Goal: Information Seeking & Learning: Check status

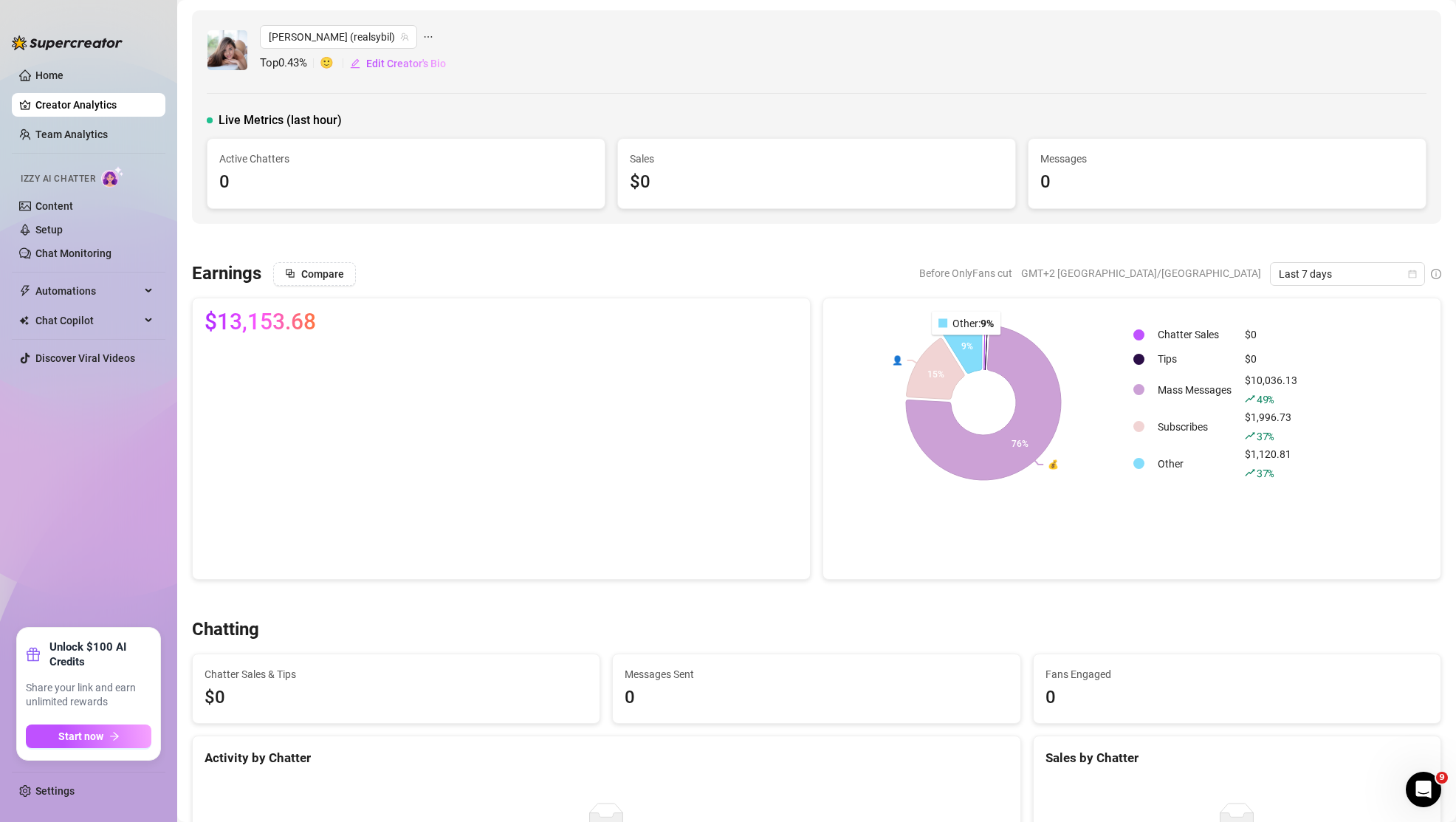
click at [967, 346] on icon at bounding box center [961, 346] width 40 height 54
click at [1033, 382] on icon at bounding box center [983, 402] width 167 height 167
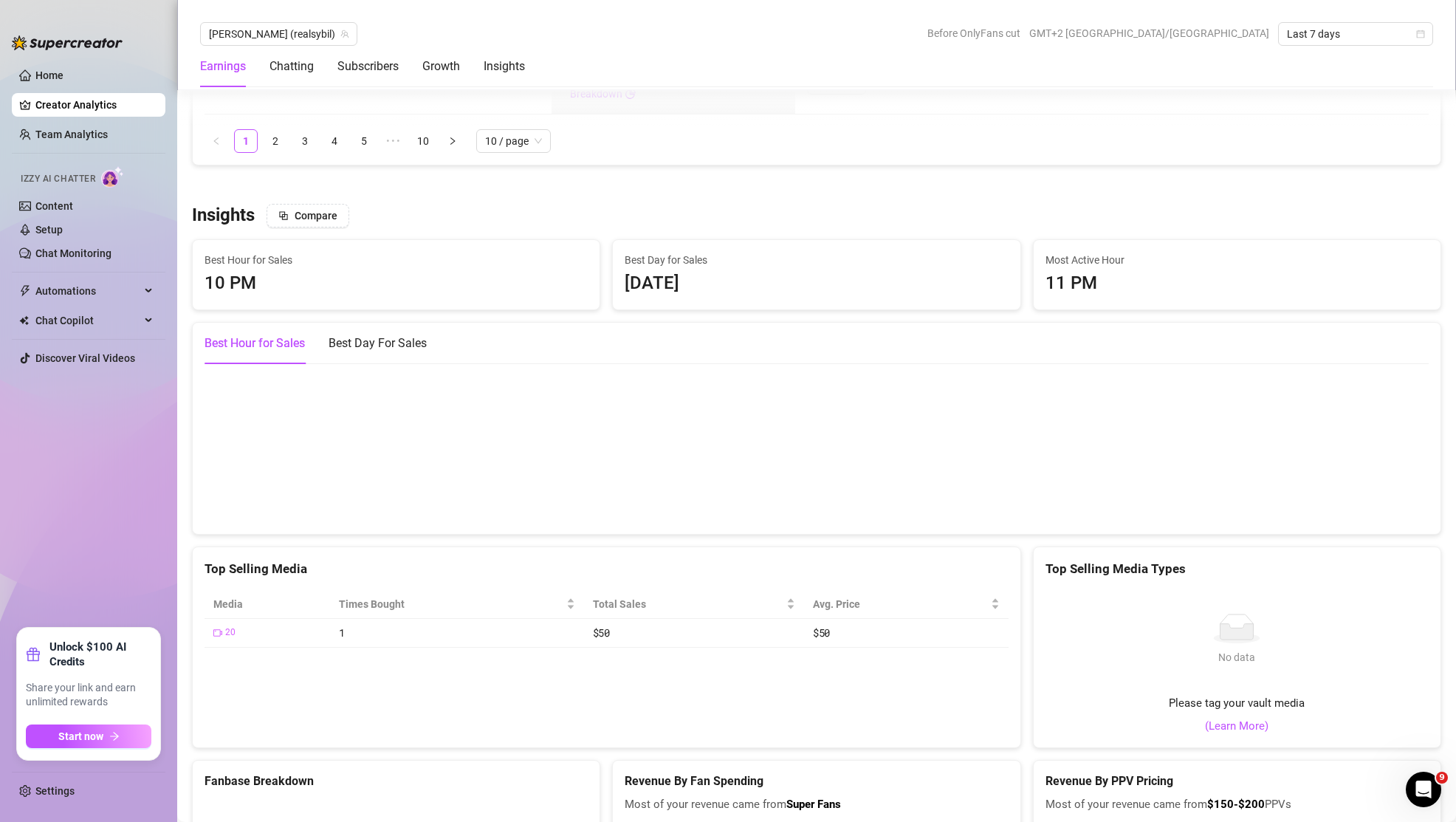
scroll to position [2461, 0]
click at [419, 350] on div "Best Day For Sales" at bounding box center [377, 347] width 98 height 17
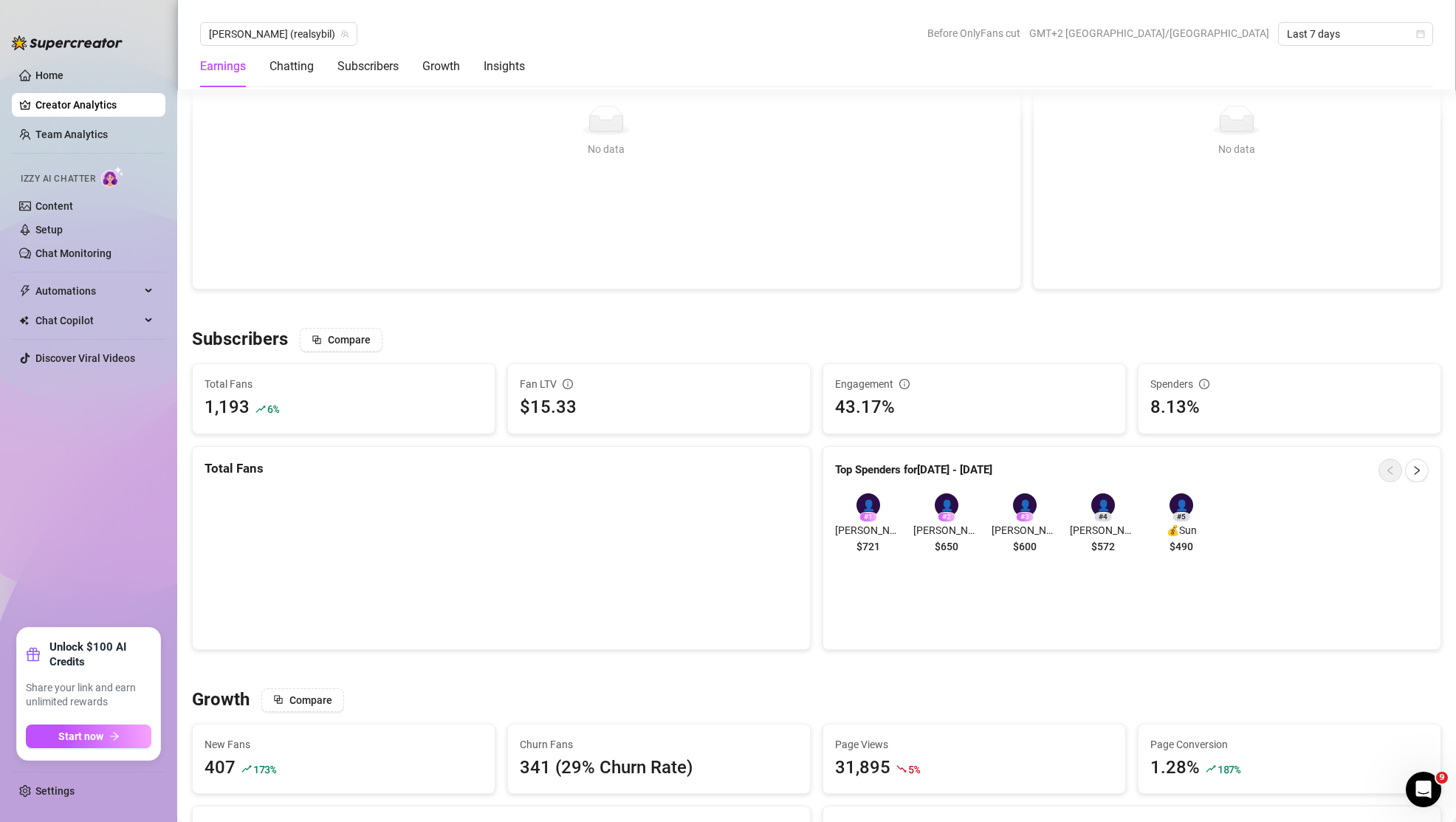
scroll to position [700, 0]
click at [1413, 465] on icon "right" at bounding box center [1417, 468] width 10 height 10
click at [1388, 468] on icon "left" at bounding box center [1390, 468] width 10 height 10
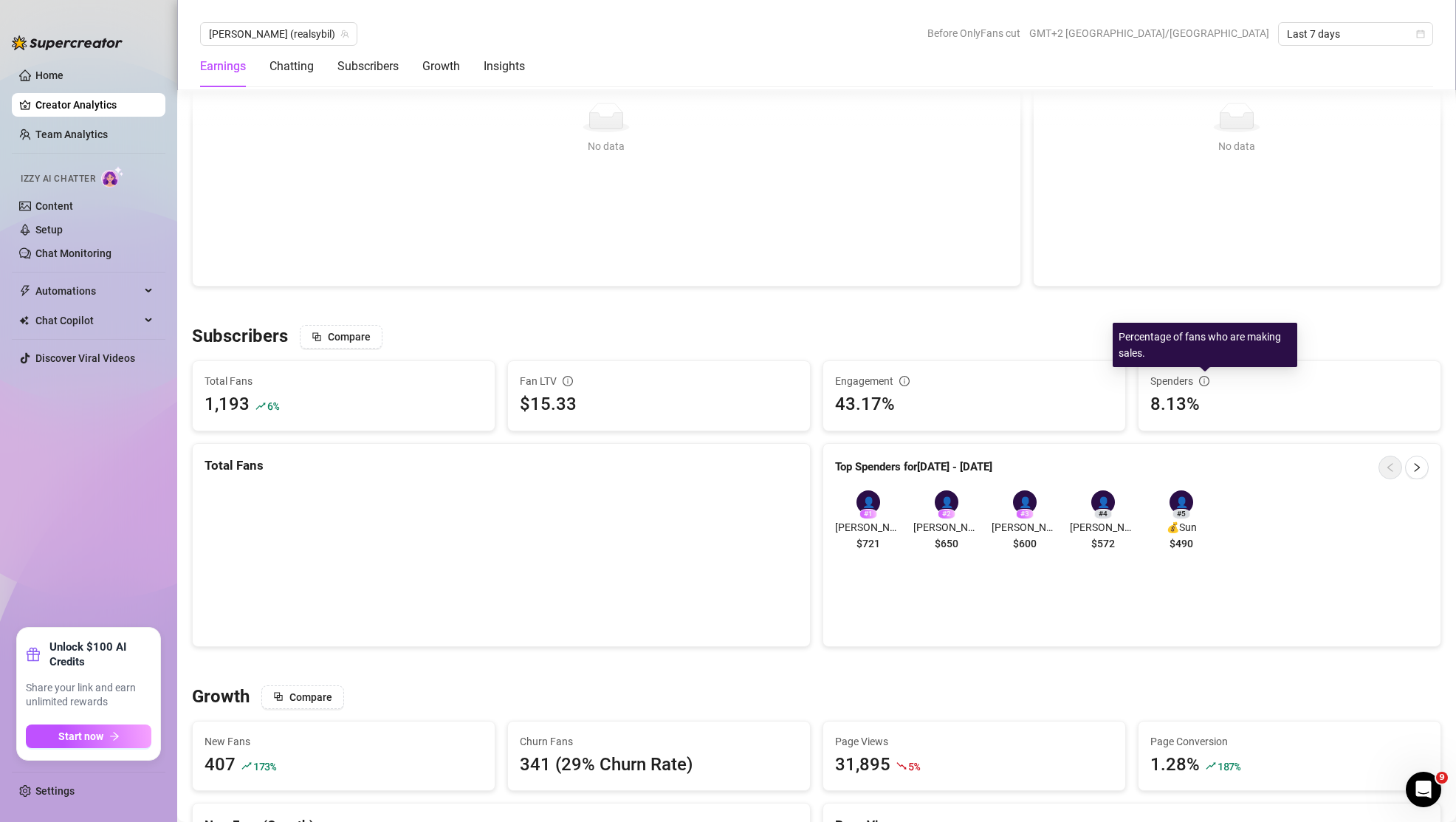
click at [1204, 381] on icon "info-circle" at bounding box center [1204, 381] width 10 height 10
click at [335, 343] on button "Compare" at bounding box center [340, 336] width 83 height 24
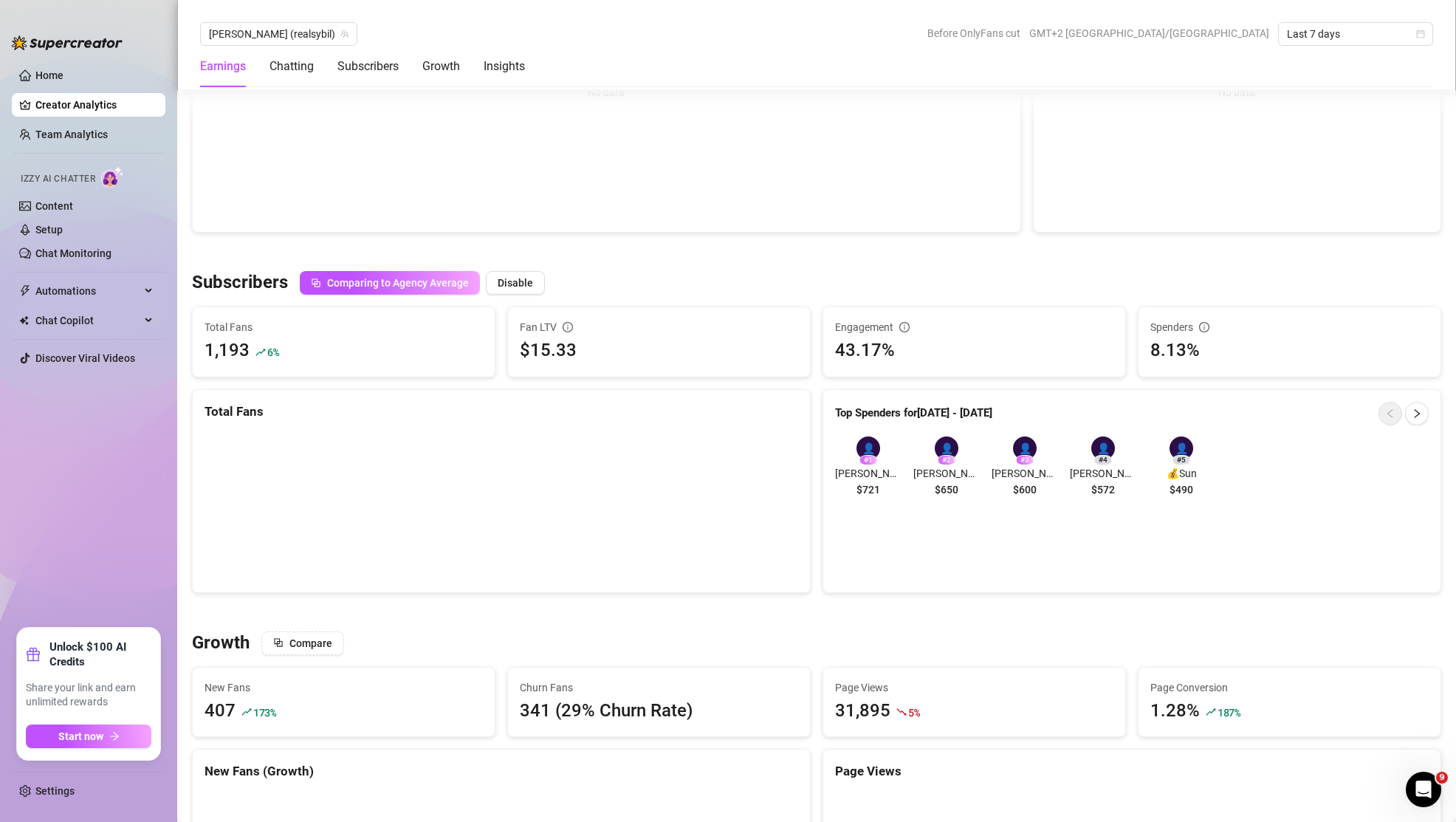
scroll to position [757, 0]
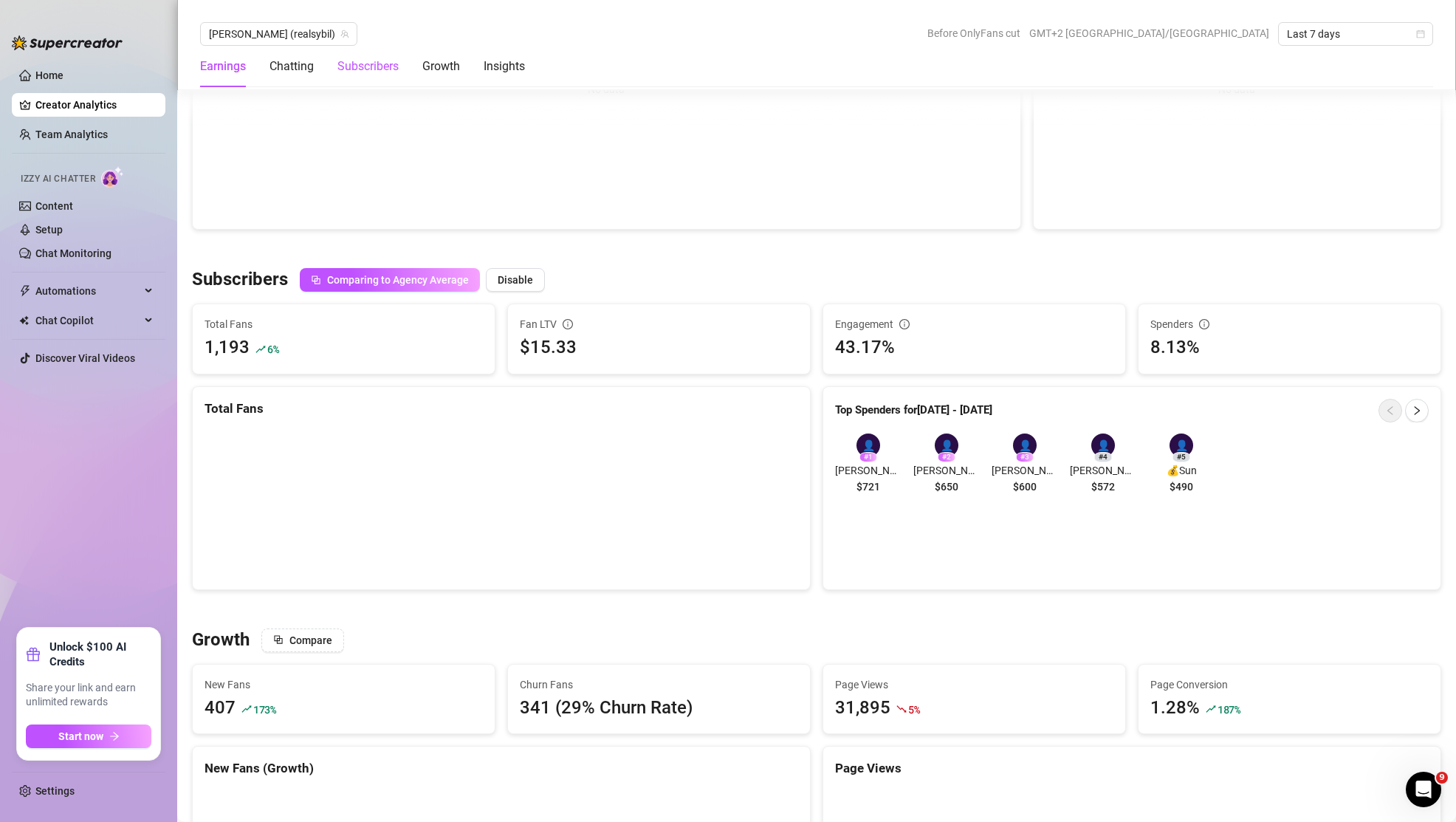
click at [379, 67] on div "Subscribers" at bounding box center [368, 66] width 61 height 17
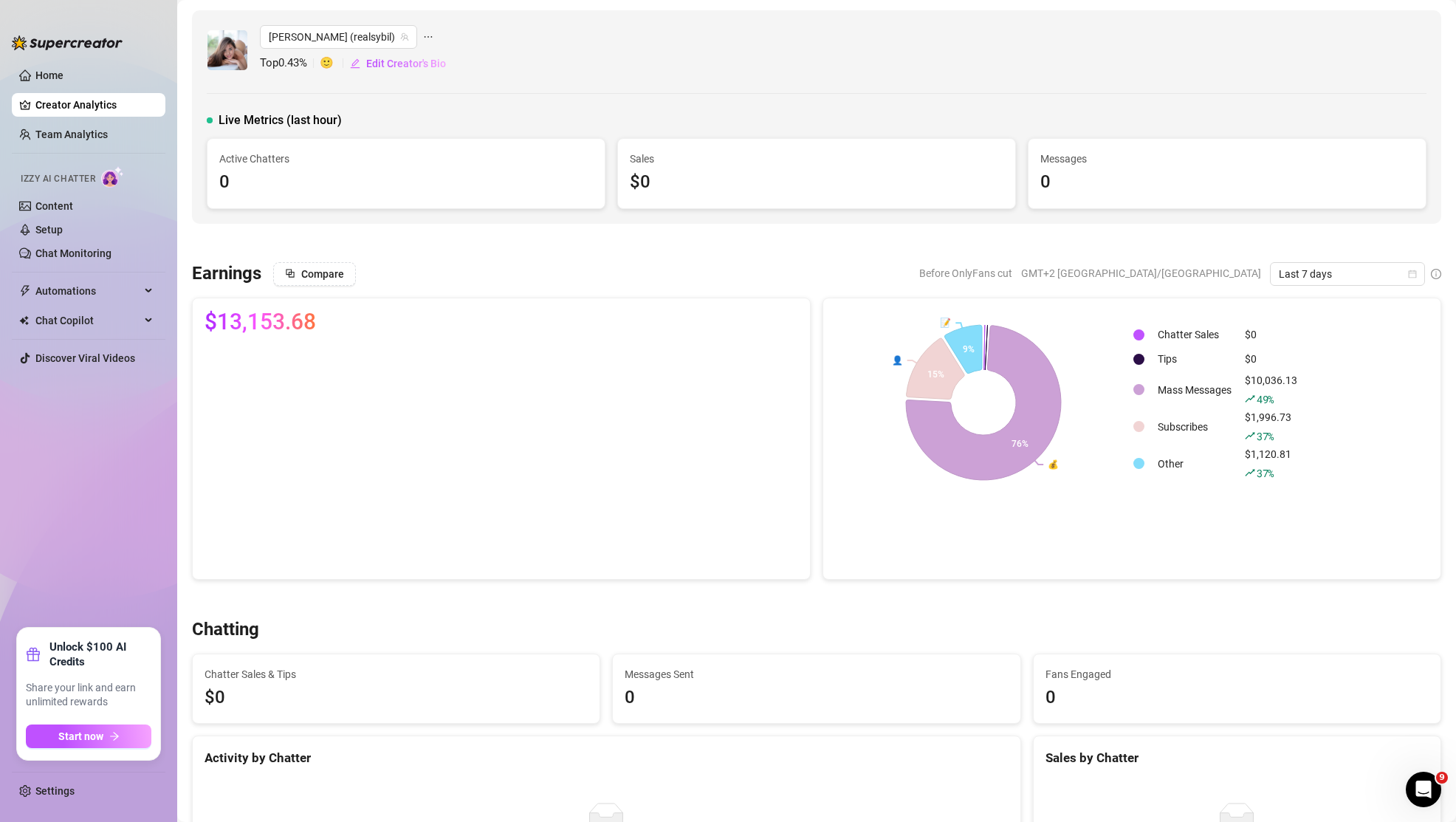
scroll to position [3, 0]
click at [1412, 274] on icon "calendar" at bounding box center [1412, 272] width 9 height 9
click at [1413, 271] on icon "calendar" at bounding box center [1412, 272] width 9 height 9
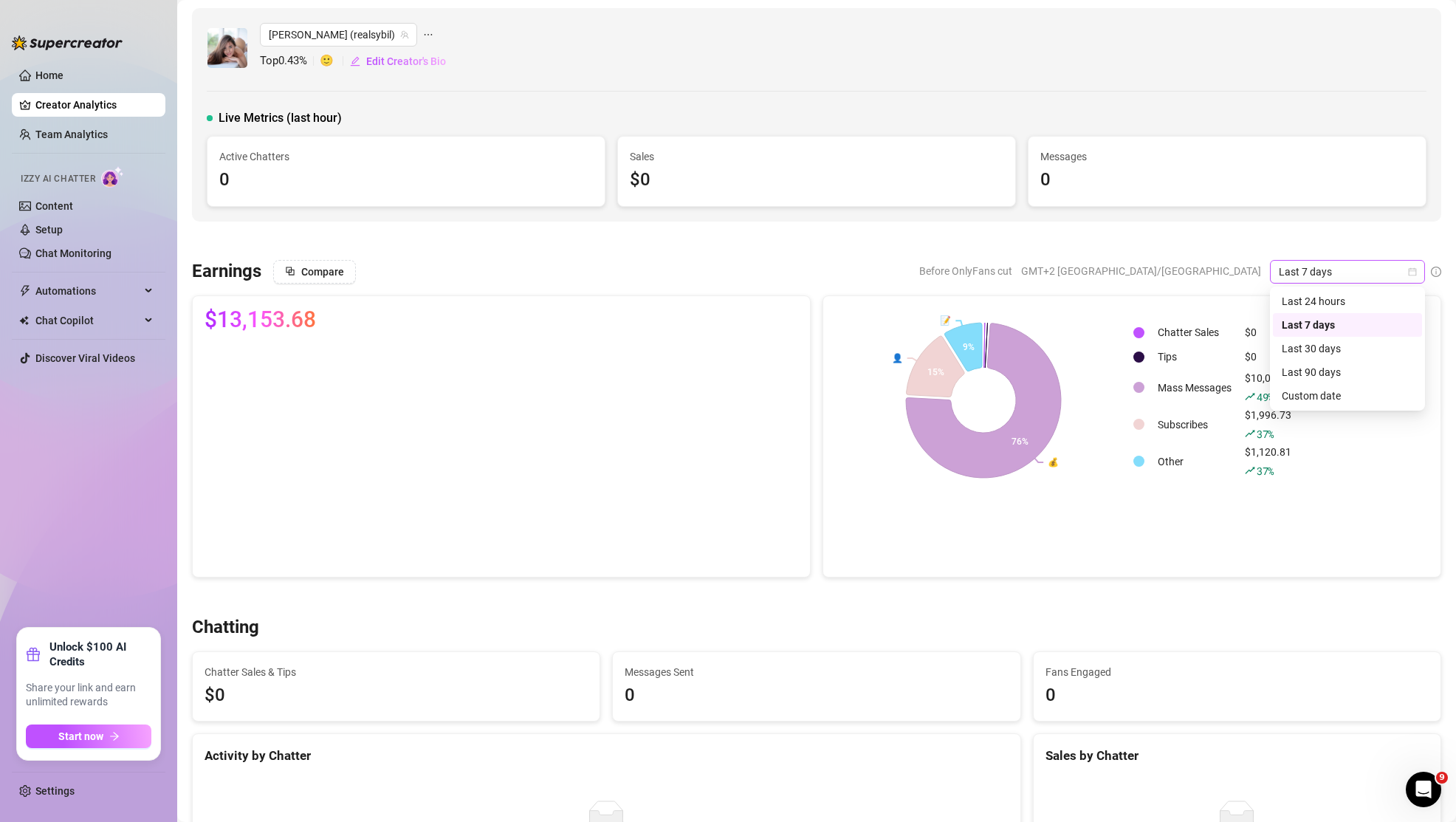
click at [1407, 268] on icon "calendar" at bounding box center [1412, 272] width 9 height 9
click at [1319, 267] on span "Last 7 days" at bounding box center [1347, 271] width 138 height 22
click at [1321, 266] on span "Last 7 days" at bounding box center [1347, 271] width 138 height 22
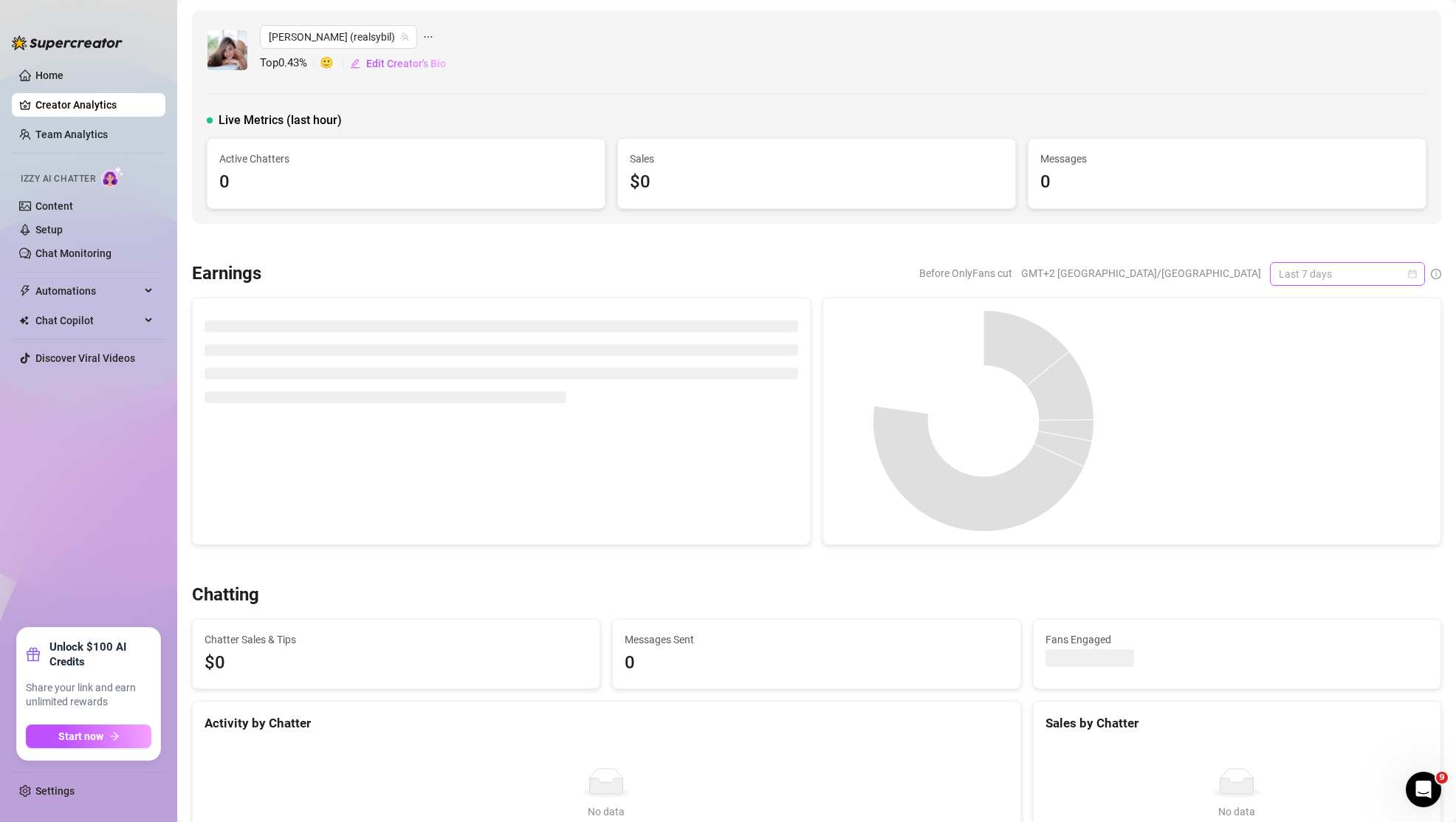
click at [1311, 275] on span "Last 7 days" at bounding box center [1347, 273] width 138 height 22
click at [1319, 372] on div "Last 90 days" at bounding box center [1346, 374] width 131 height 17
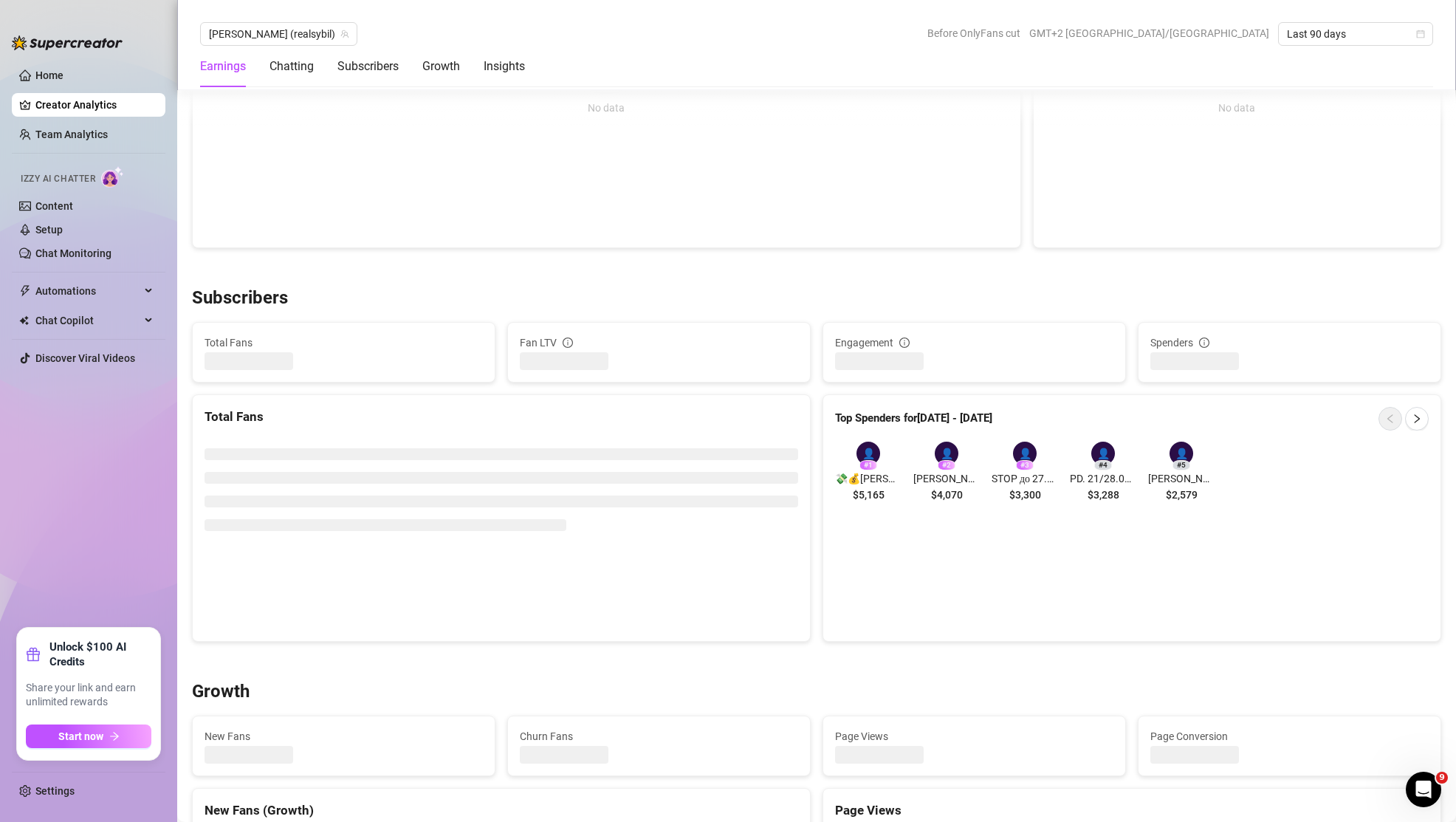
scroll to position [755, 0]
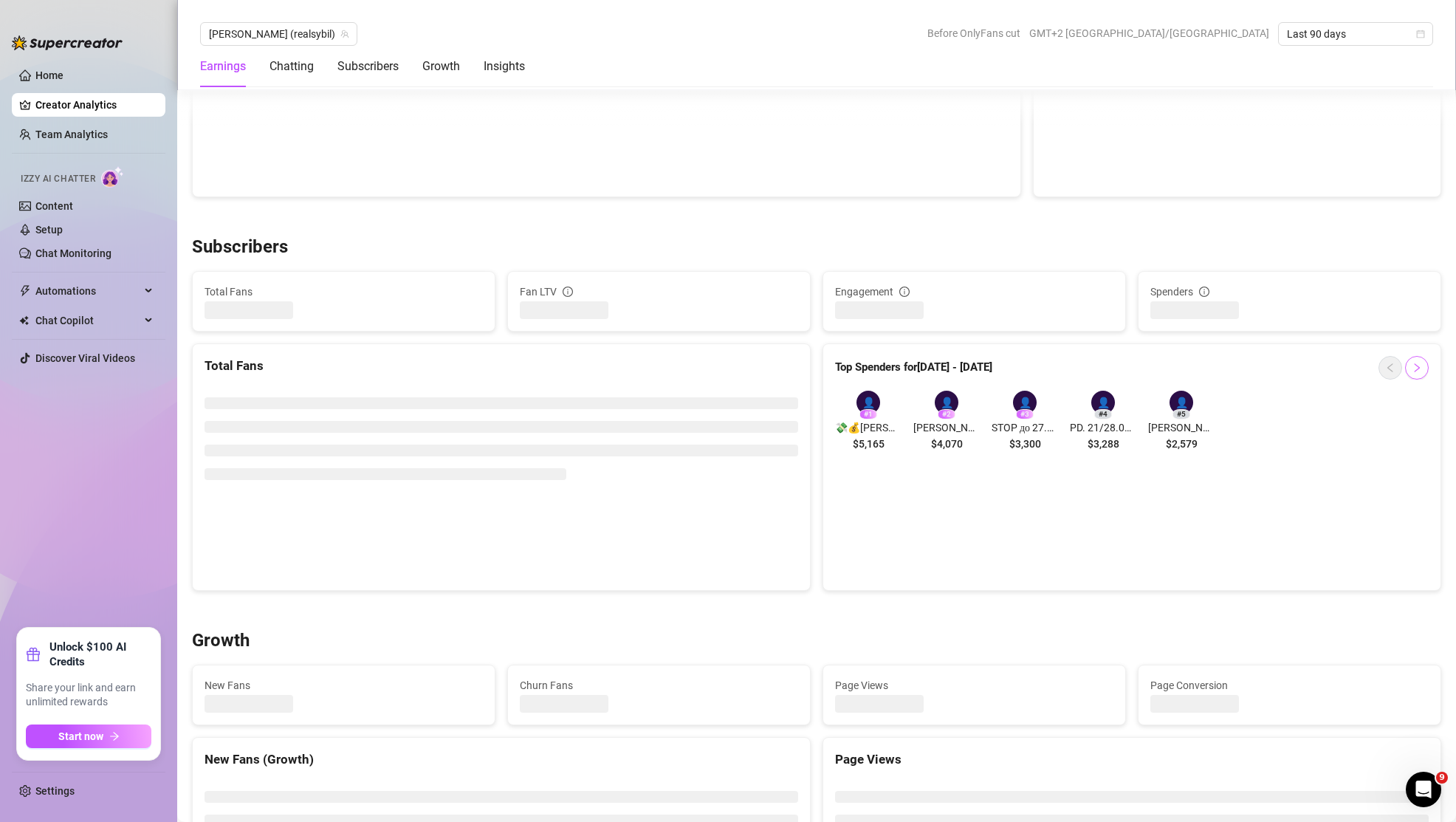
click at [1419, 375] on button "button" at bounding box center [1416, 367] width 23 height 24
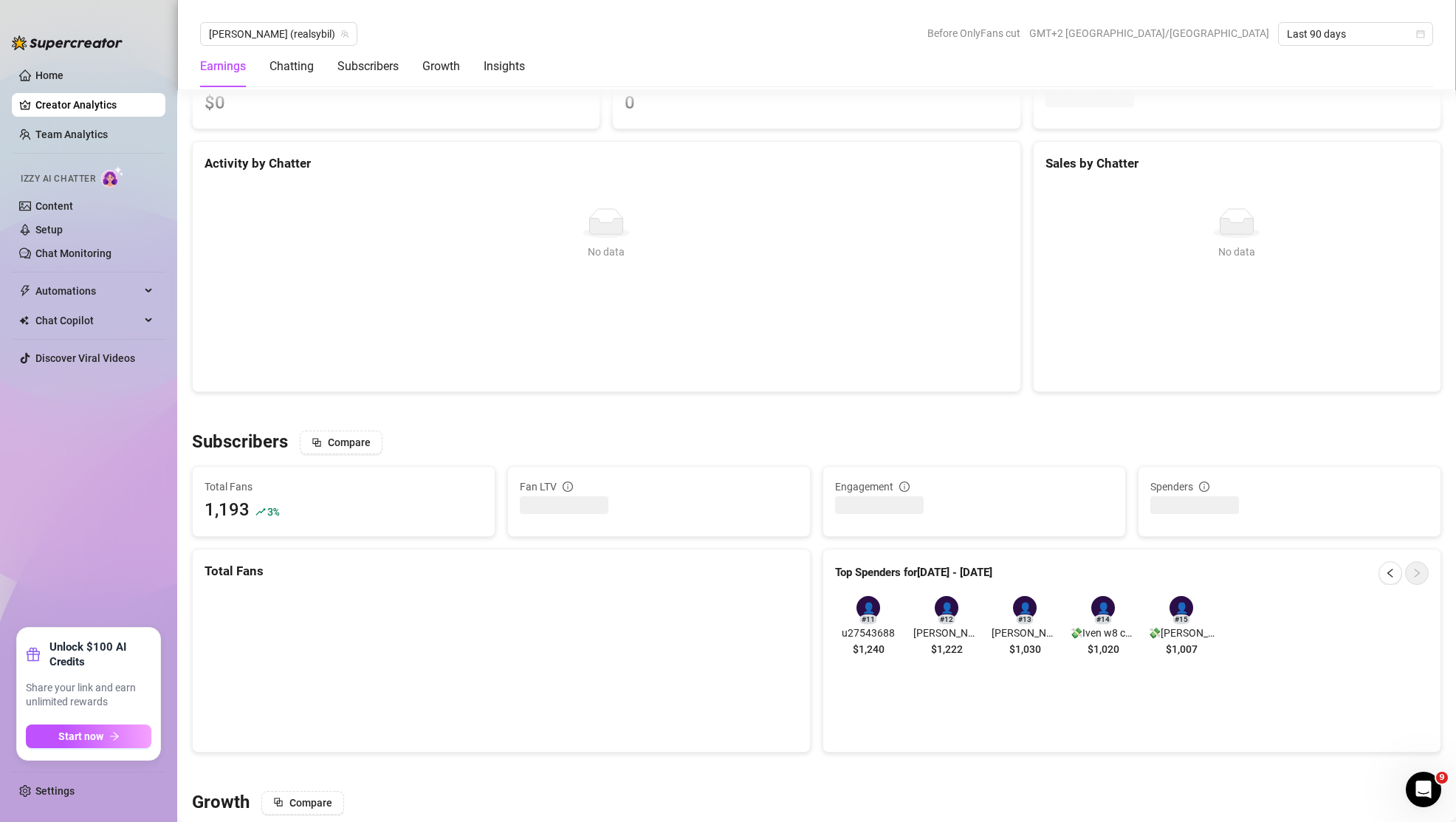
scroll to position [0, 0]
